Goal: Information Seeking & Learning: Learn about a topic

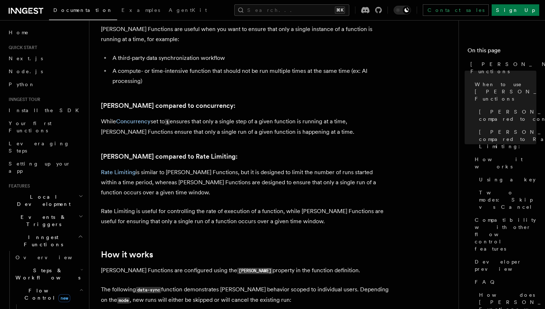
scroll to position [353, 0]
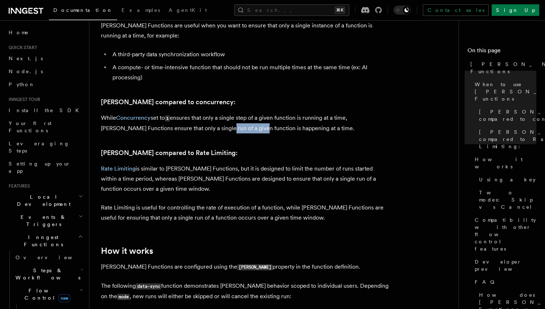
drag, startPoint x: 195, startPoint y: 119, endPoint x: 228, endPoint y: 119, distance: 33.2
click at [229, 119] on p "While Concurrency set to 1 ensures that only a single step of a given function …" at bounding box center [245, 123] width 289 height 21
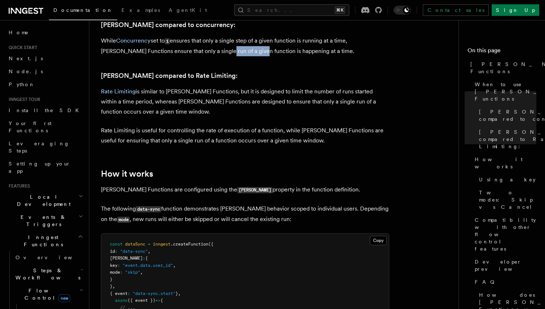
scroll to position [430, 0]
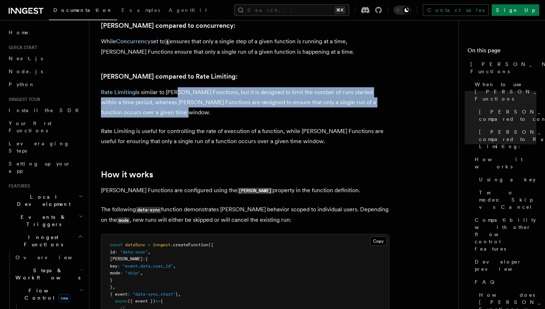
drag, startPoint x: 173, startPoint y: 87, endPoint x: 173, endPoint y: 102, distance: 15.2
click at [173, 102] on p "Rate Limiting is similar to [PERSON_NAME] Functions, but it is designed to limi…" at bounding box center [245, 102] width 289 height 30
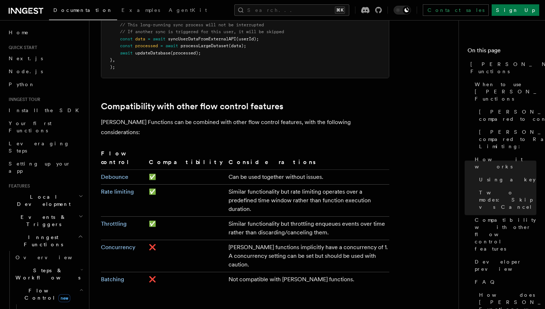
scroll to position [1159, 0]
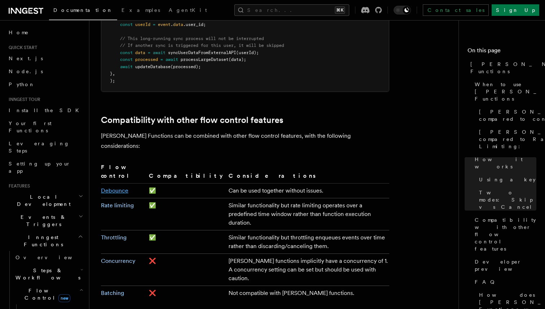
click at [114, 187] on link "Debounce" at bounding box center [114, 190] width 27 height 7
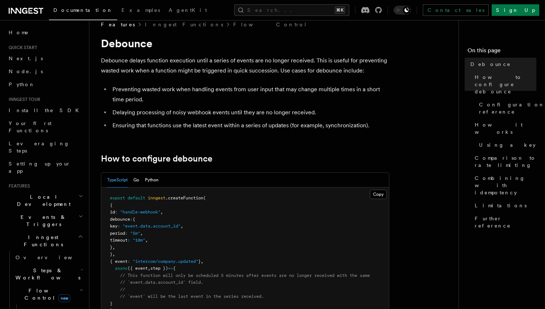
scroll to position [11, 0]
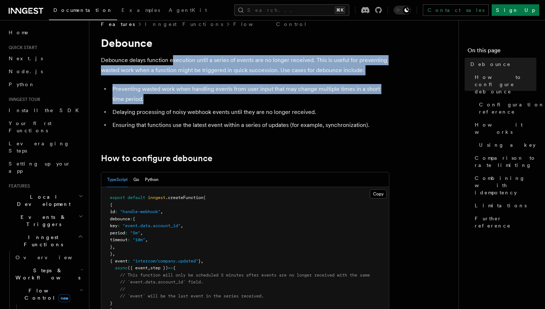
drag, startPoint x: 173, startPoint y: 61, endPoint x: 166, endPoint y: 100, distance: 40.0
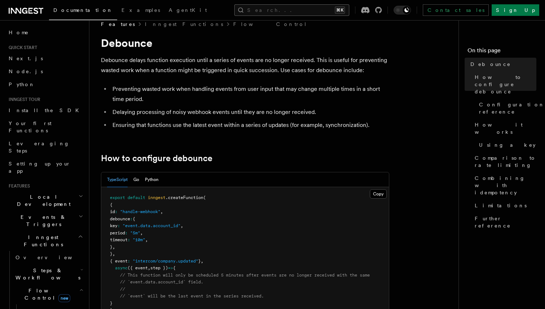
click at [303, 13] on button "Search... ⌘K" at bounding box center [291, 10] width 115 height 12
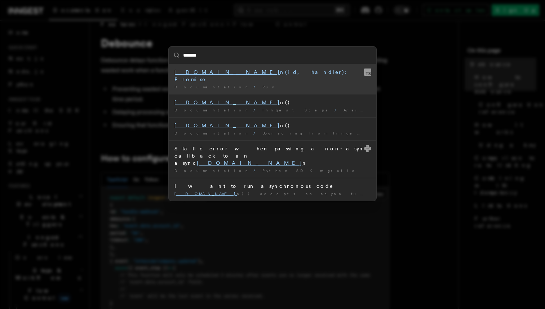
type input "********"
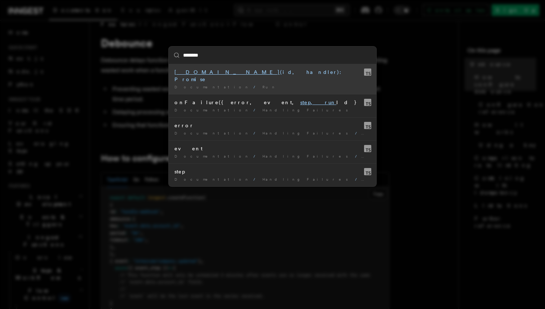
click at [198, 85] on span "Documentation" at bounding box center [213, 87] width 76 height 4
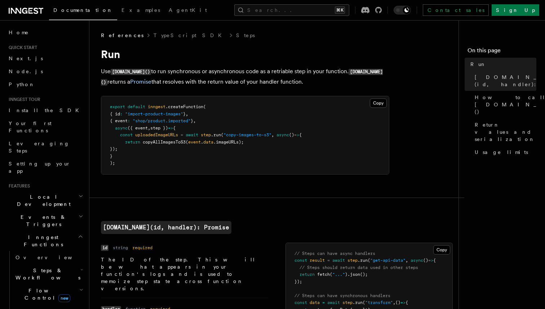
scroll to position [3, 0]
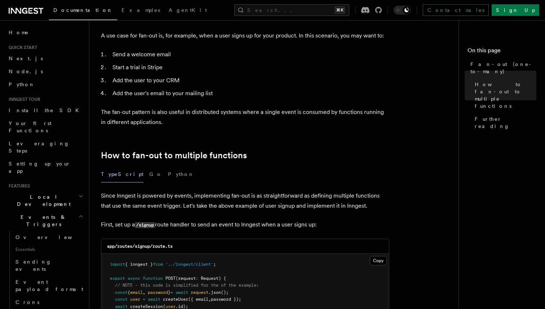
scroll to position [72, 0]
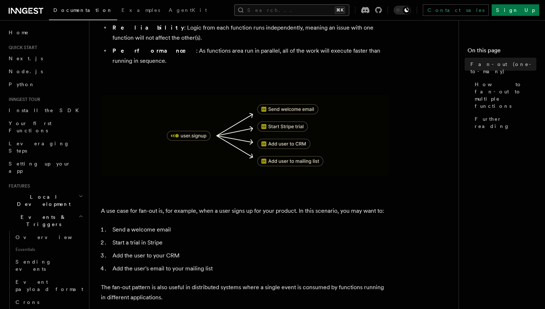
click at [290, 7] on button "Search... ⌘K" at bounding box center [291, 10] width 115 height 12
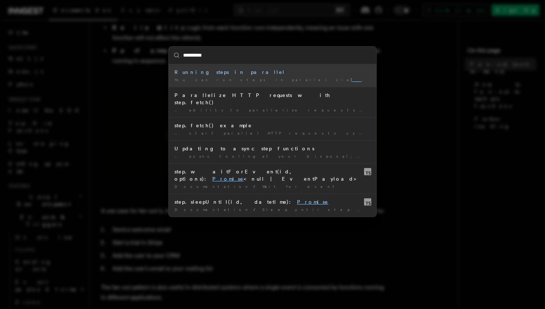
type input "**********"
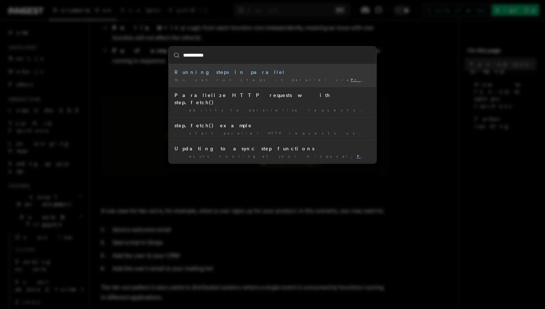
click at [211, 72] on div "Running steps in parallel" at bounding box center [273, 72] width 196 height 7
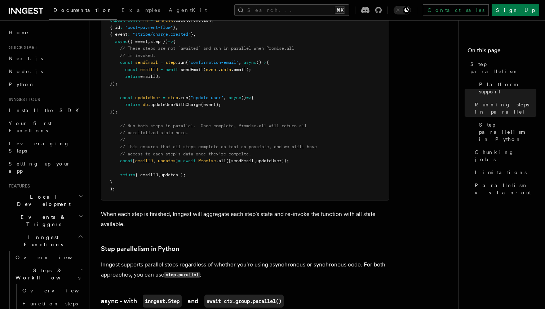
scroll to position [154, 0]
